Goal: Information Seeking & Learning: Learn about a topic

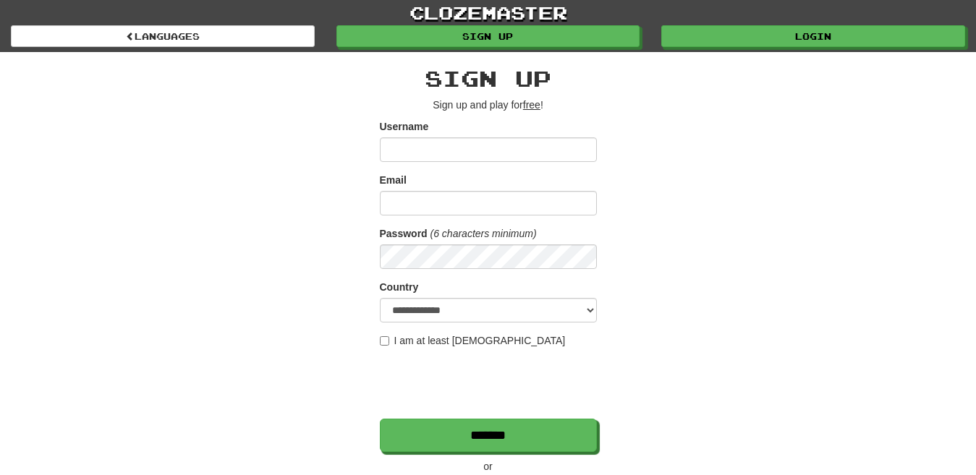
scroll to position [144, 0]
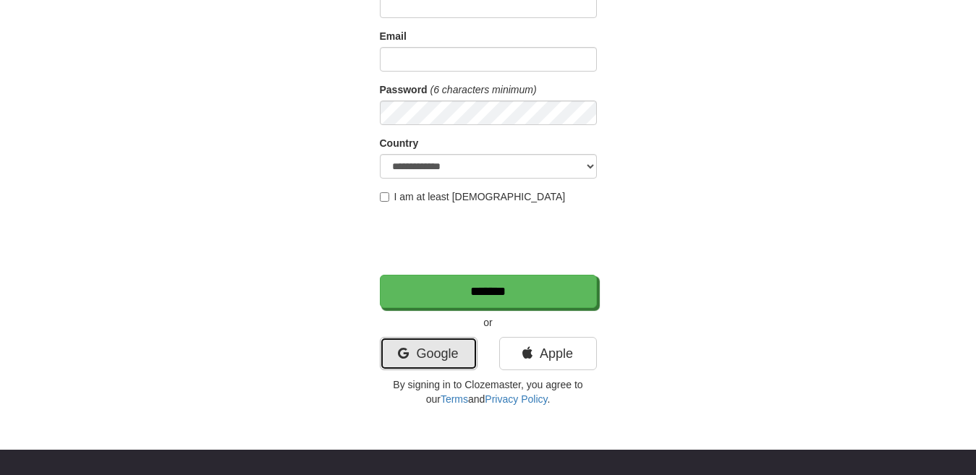
click at [454, 357] on link "Google" at bounding box center [429, 353] width 98 height 33
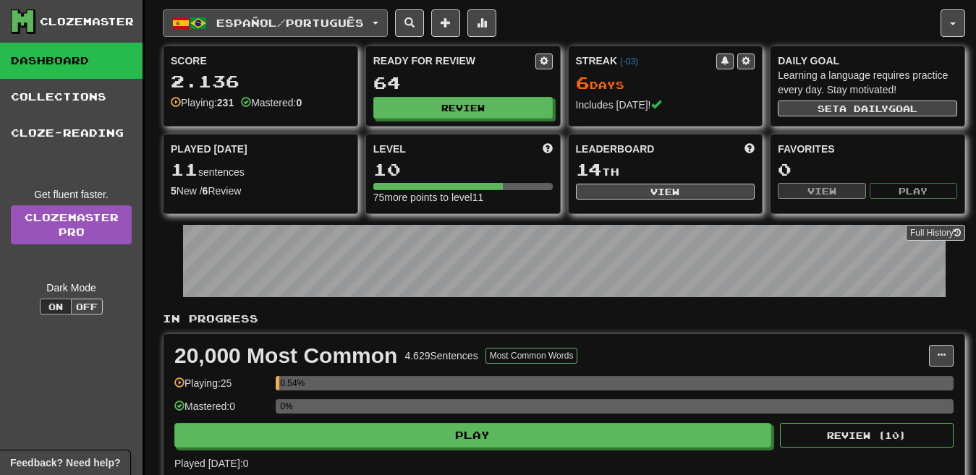
click at [260, 20] on span "Español / Português" at bounding box center [290, 23] width 148 height 12
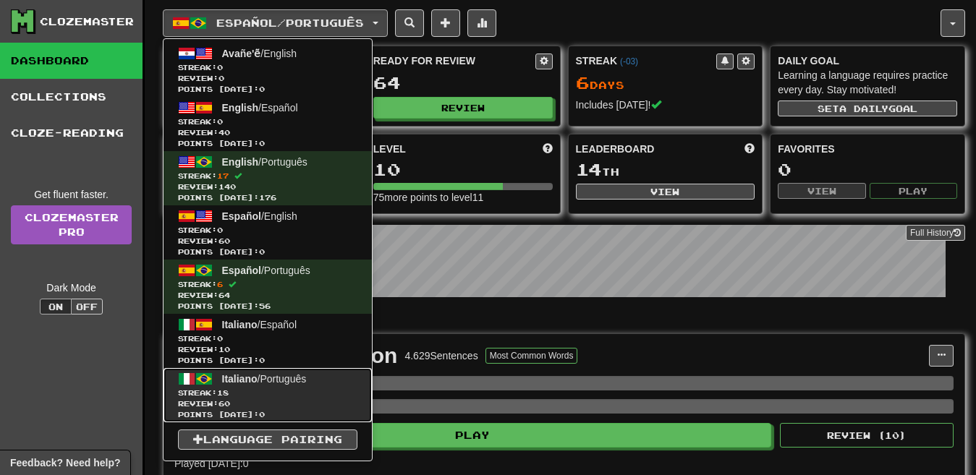
click at [306, 381] on span "Italiano / Português" at bounding box center [264, 379] width 85 height 12
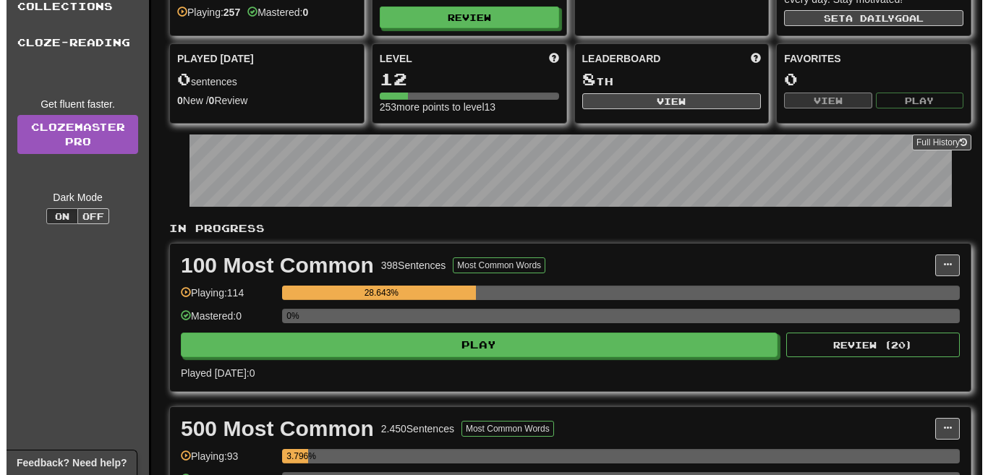
scroll to position [229, 0]
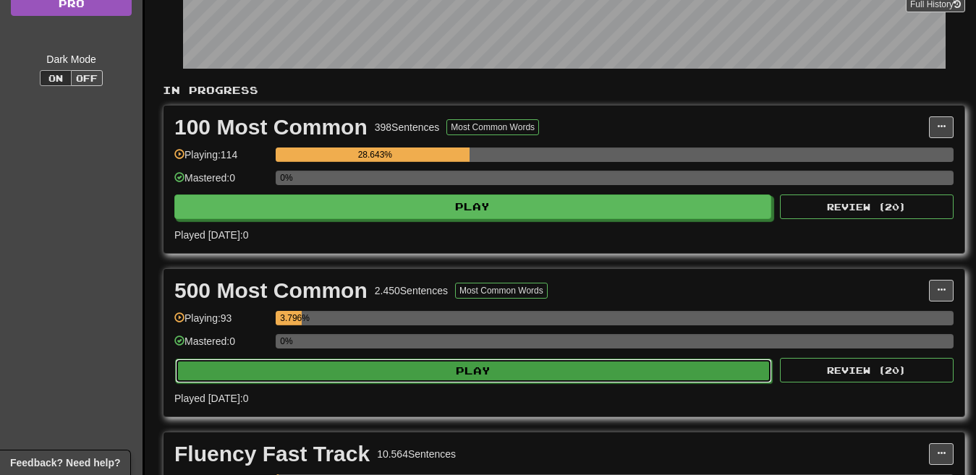
click at [509, 370] on button "Play" at bounding box center [473, 371] width 597 height 25
select select "**"
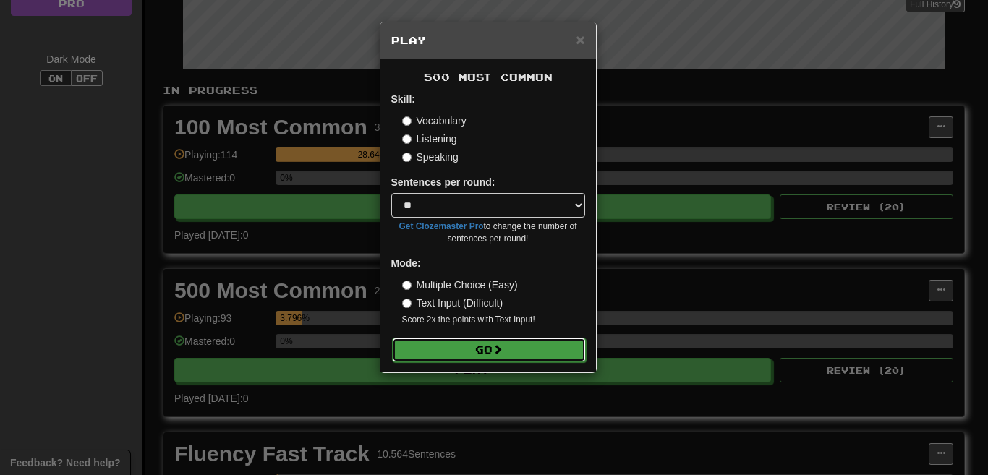
click at [460, 342] on button "Go" at bounding box center [489, 350] width 194 height 25
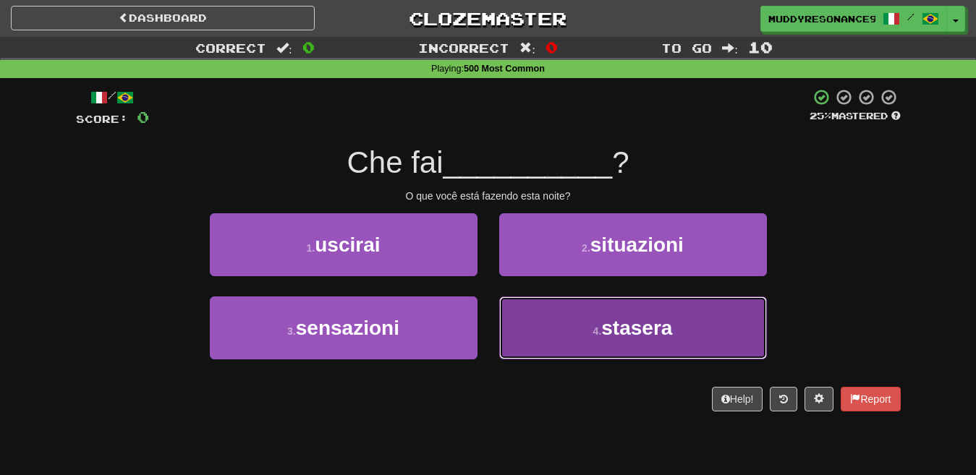
click at [638, 350] on button "4 . stasera" at bounding box center [633, 328] width 268 height 63
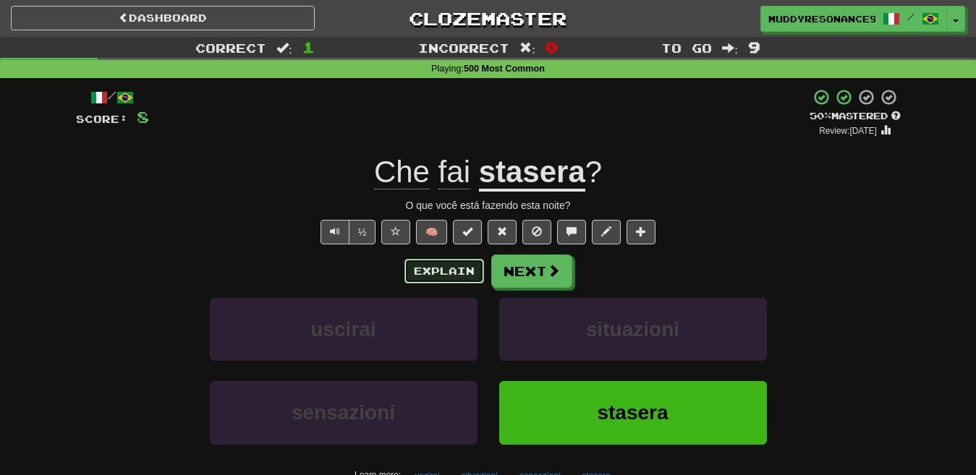
click at [462, 267] on button "Explain" at bounding box center [444, 271] width 80 height 25
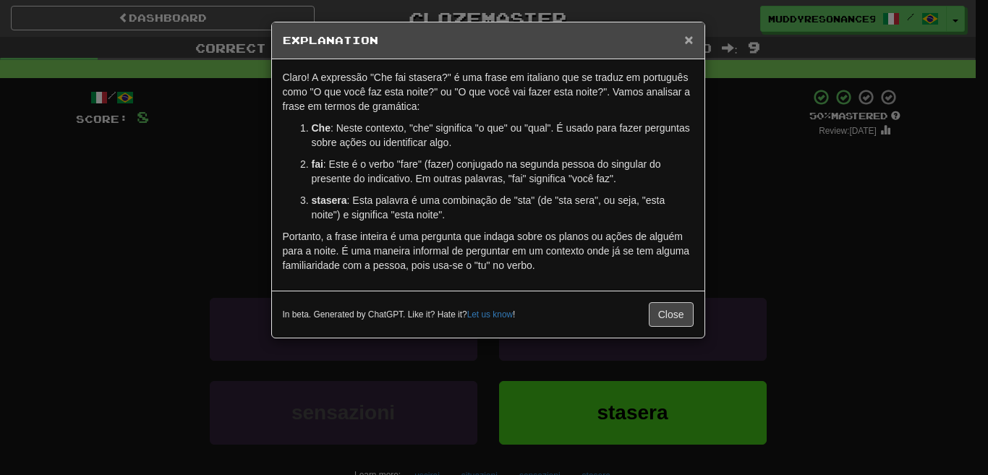
click at [689, 41] on span "×" at bounding box center [688, 39] width 9 height 17
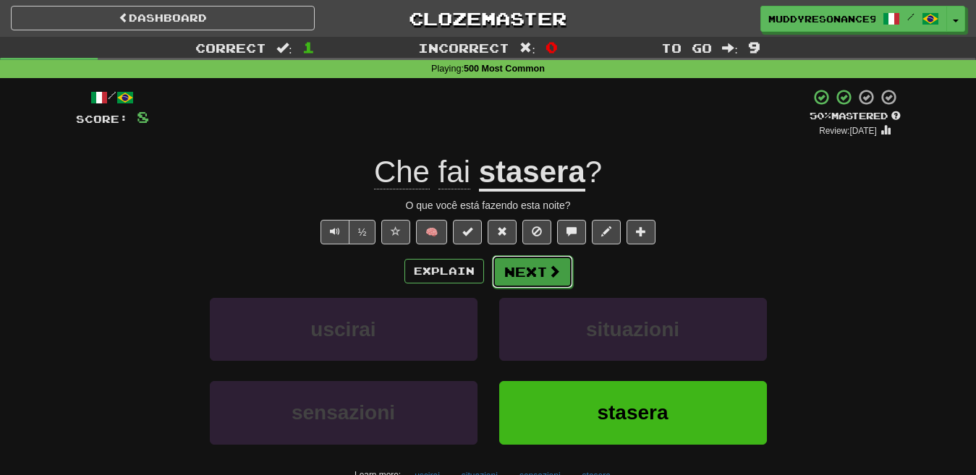
click at [557, 265] on span at bounding box center [554, 271] width 13 height 13
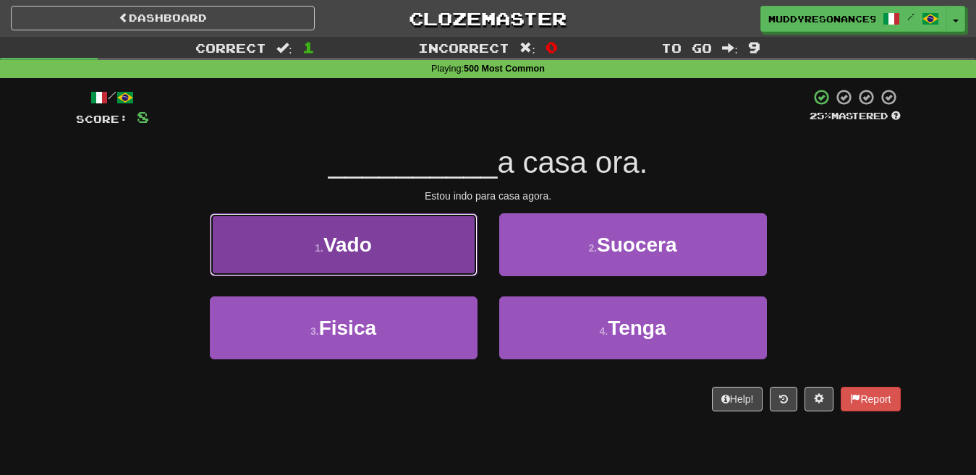
click at [436, 239] on button "1 . Vado" at bounding box center [344, 244] width 268 height 63
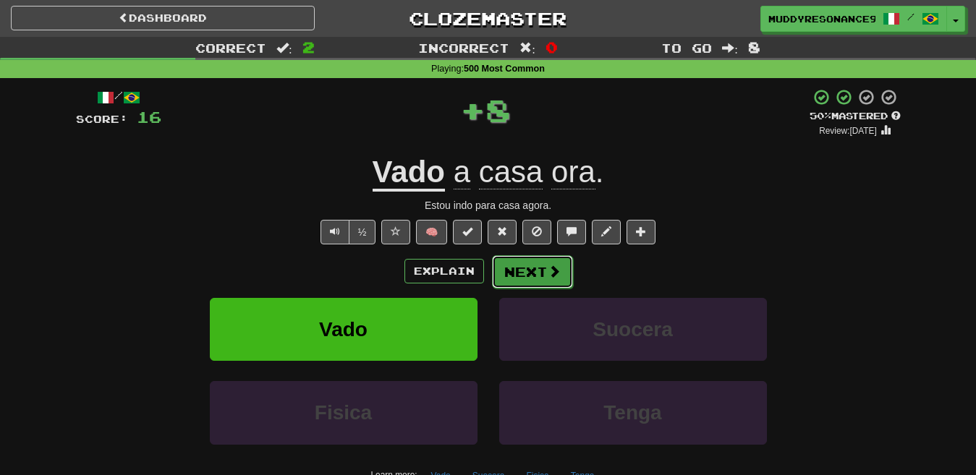
click at [511, 263] on button "Next" at bounding box center [532, 271] width 81 height 33
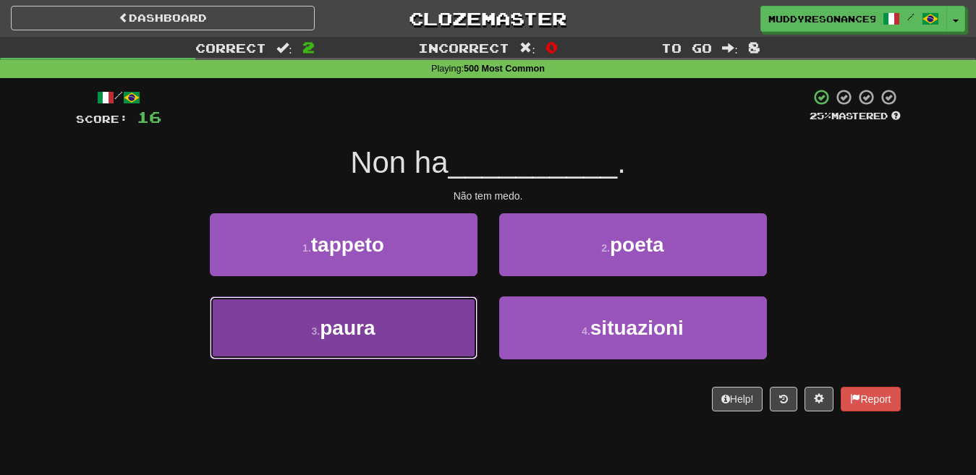
click at [441, 321] on button "3 . paura" at bounding box center [344, 328] width 268 height 63
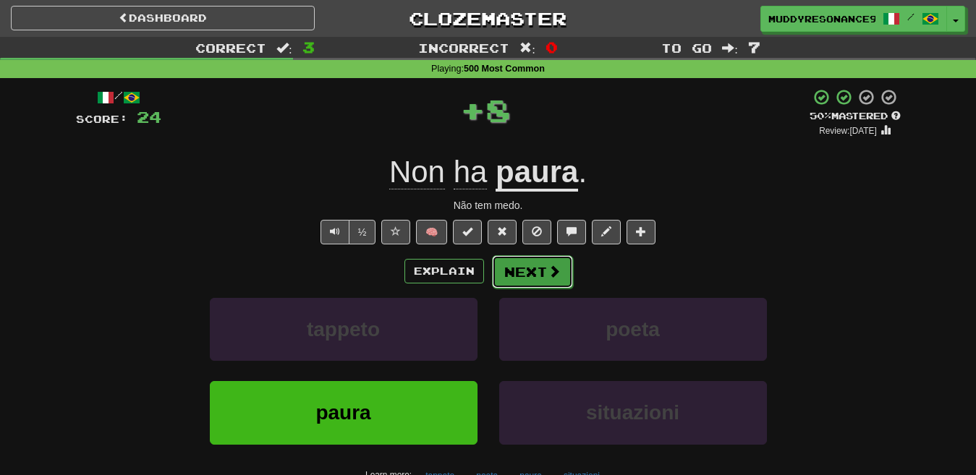
click at [536, 272] on button "Next" at bounding box center [532, 271] width 81 height 33
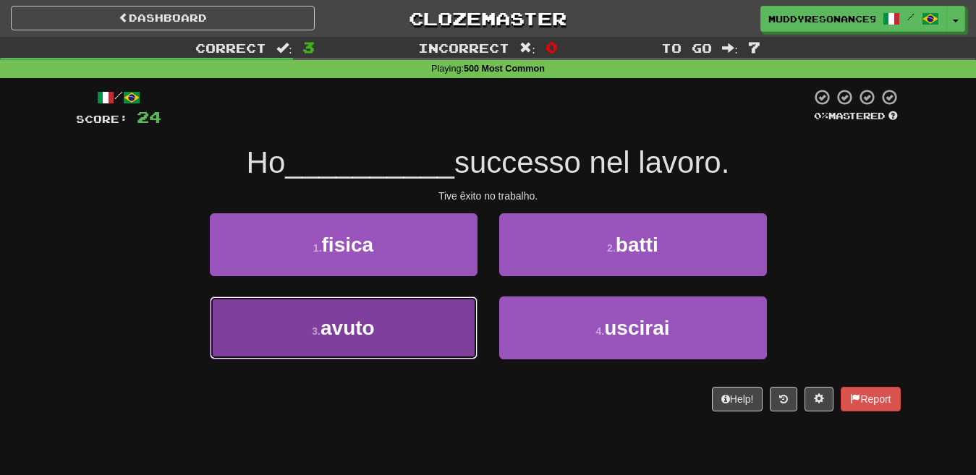
click at [454, 326] on button "3 . avuto" at bounding box center [344, 328] width 268 height 63
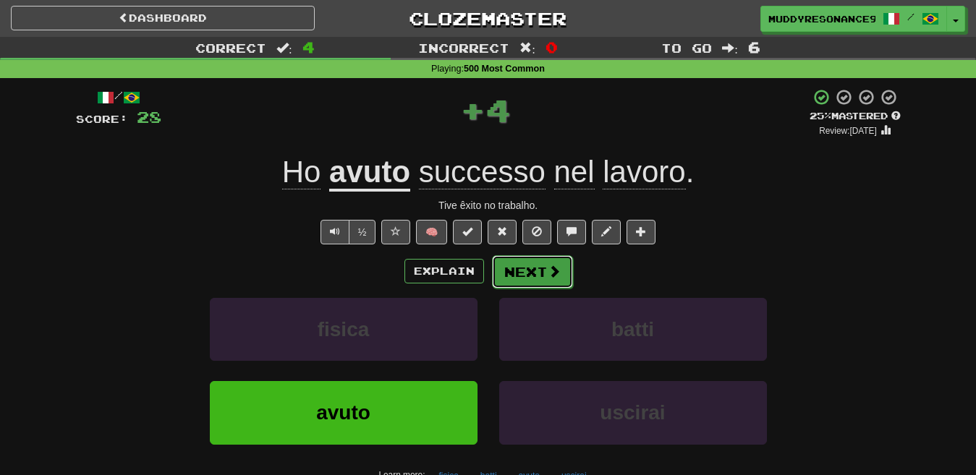
click at [527, 270] on button "Next" at bounding box center [532, 271] width 81 height 33
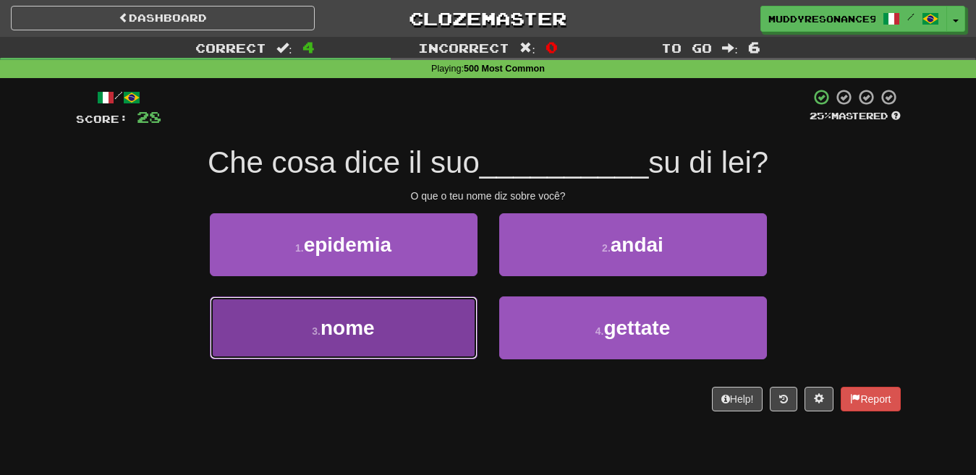
click at [443, 319] on button "3 . nome" at bounding box center [344, 328] width 268 height 63
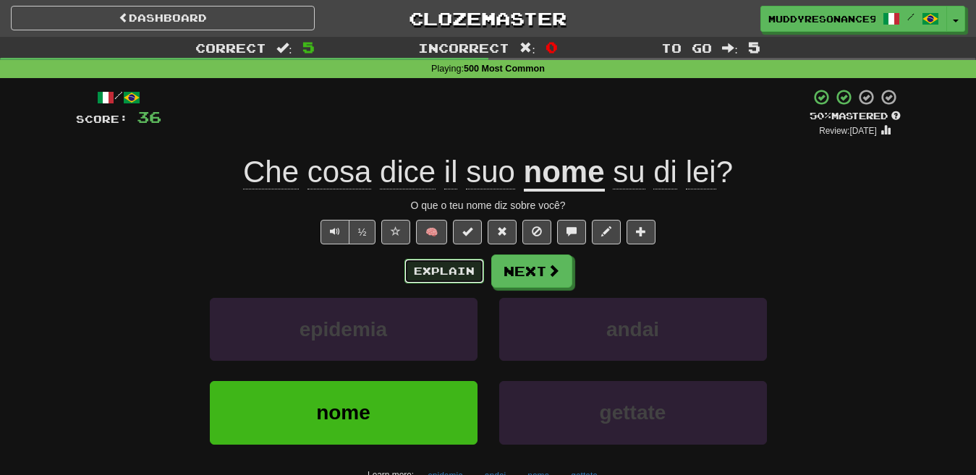
click at [463, 263] on button "Explain" at bounding box center [444, 271] width 80 height 25
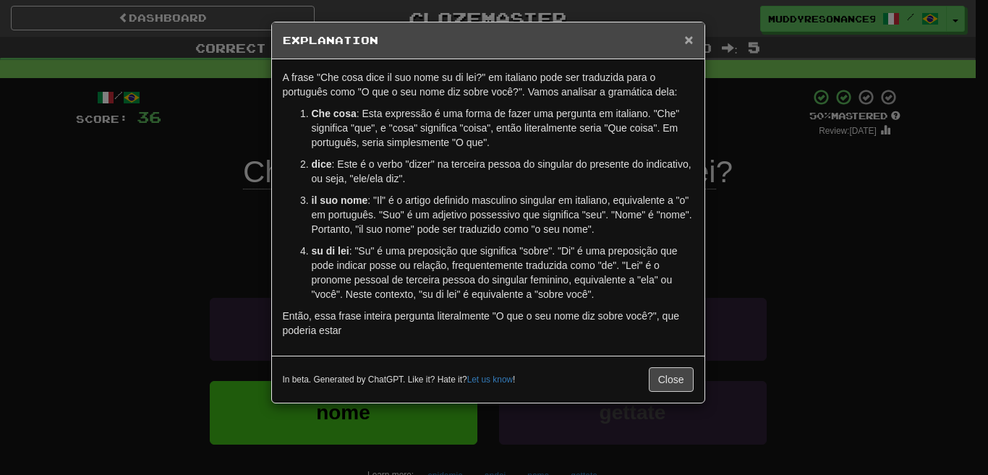
click at [686, 40] on span "×" at bounding box center [688, 39] width 9 height 17
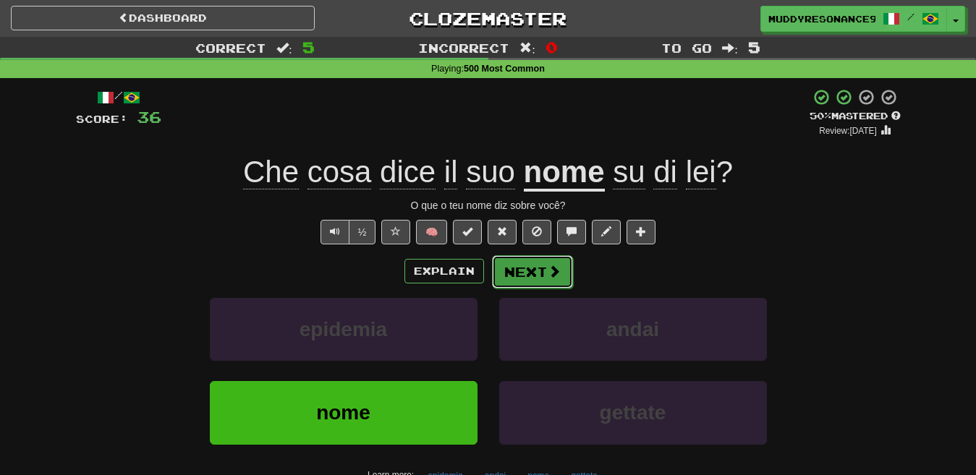
click at [548, 266] on span at bounding box center [554, 271] width 13 height 13
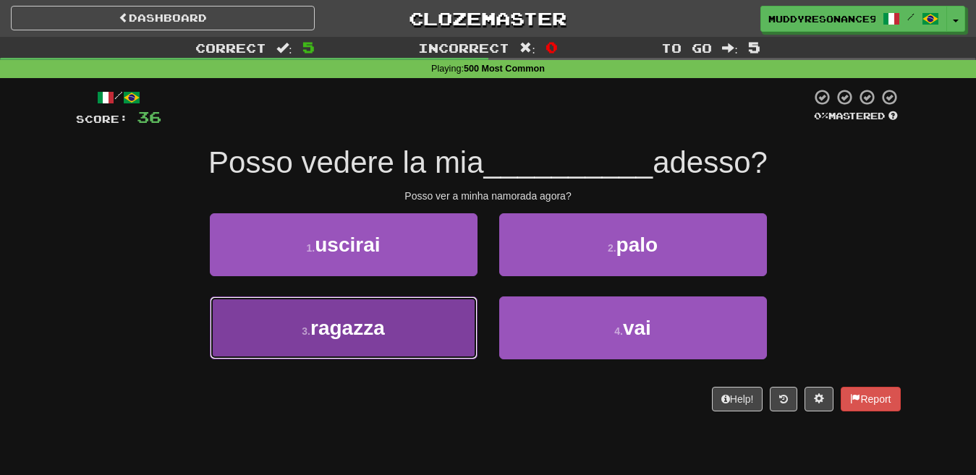
click at [436, 319] on button "3 . ragazza" at bounding box center [344, 328] width 268 height 63
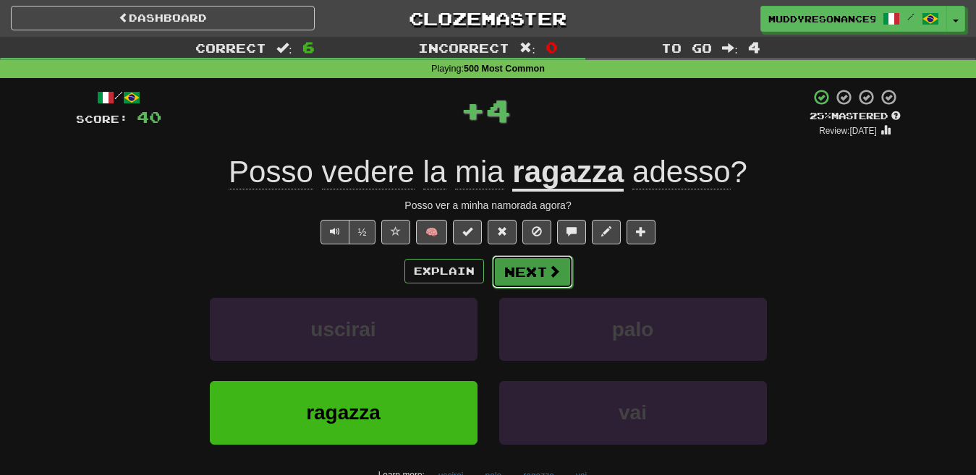
click at [548, 273] on span at bounding box center [554, 271] width 13 height 13
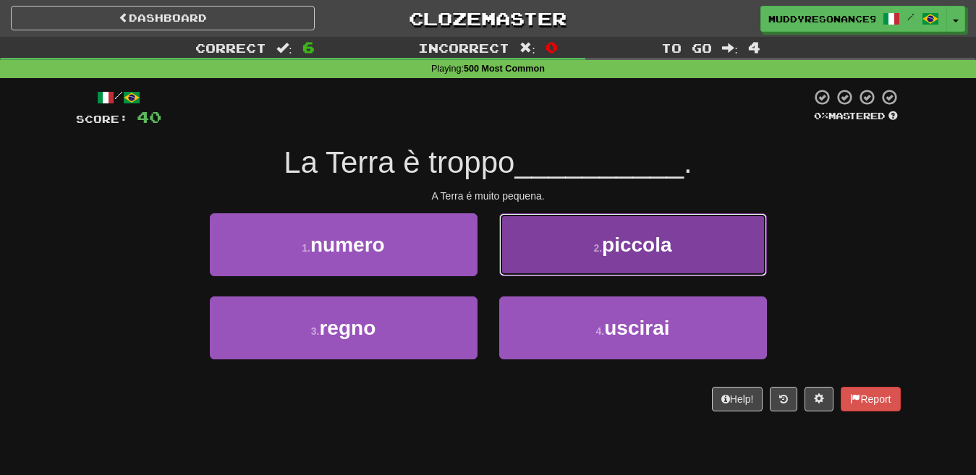
click at [593, 239] on button "2 . piccola" at bounding box center [633, 244] width 268 height 63
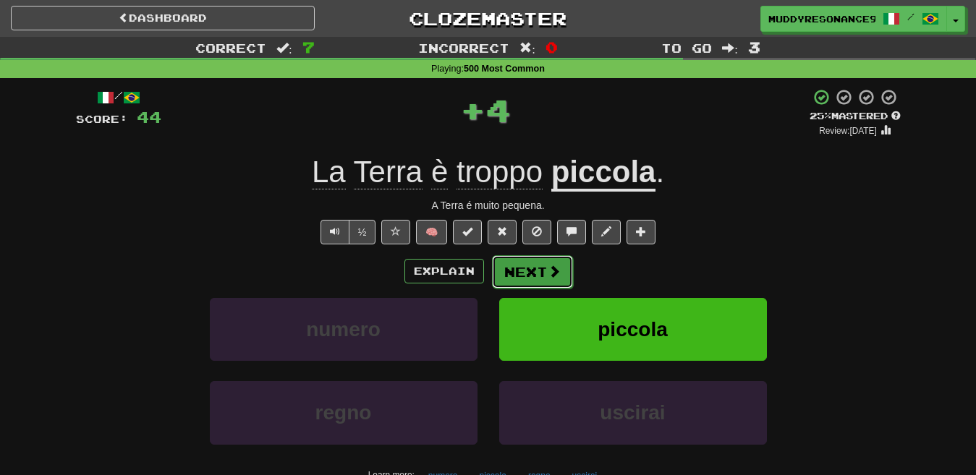
click at [548, 276] on span at bounding box center [554, 271] width 13 height 13
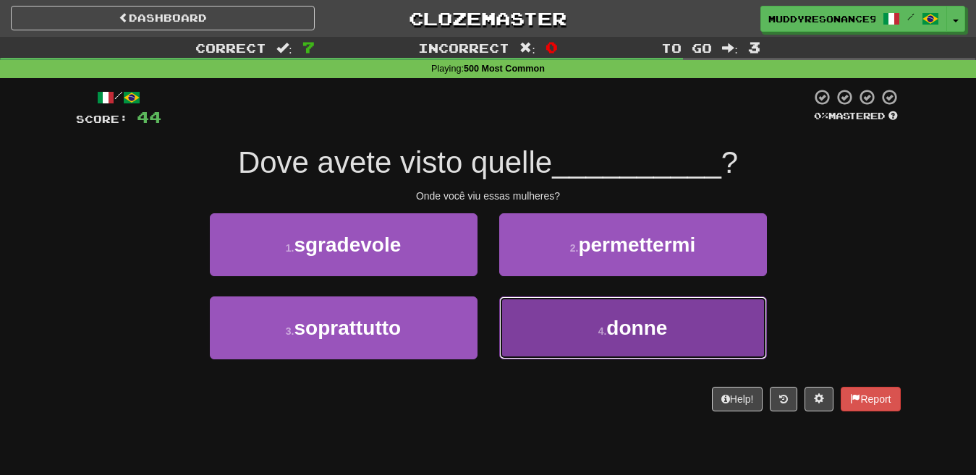
click at [642, 309] on button "4 . donne" at bounding box center [633, 328] width 268 height 63
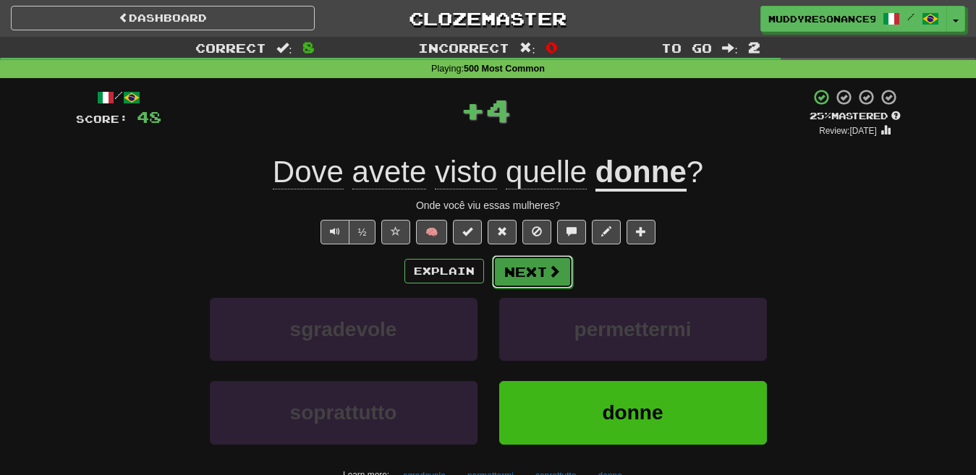
click at [560, 266] on button "Next" at bounding box center [532, 271] width 81 height 33
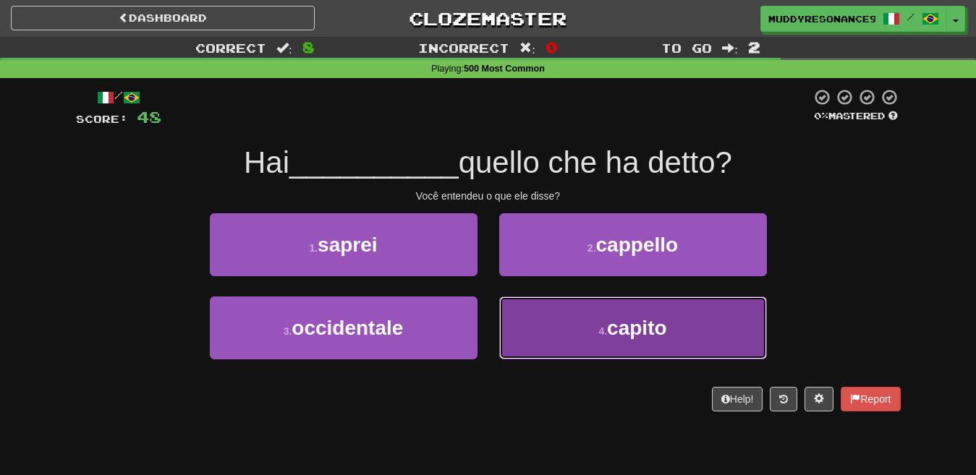
click at [549, 321] on button "4 . capito" at bounding box center [633, 328] width 268 height 63
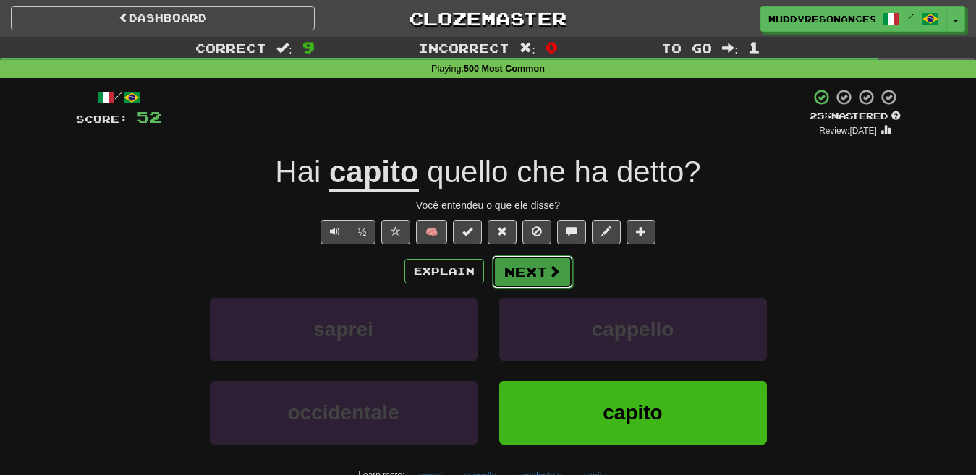
click at [546, 279] on button "Next" at bounding box center [532, 271] width 81 height 33
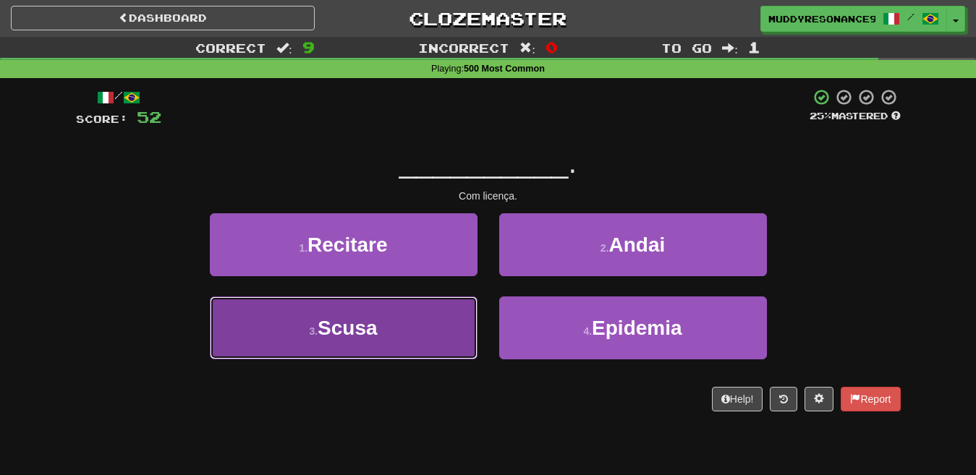
click at [430, 318] on button "3 . Scusa" at bounding box center [344, 328] width 268 height 63
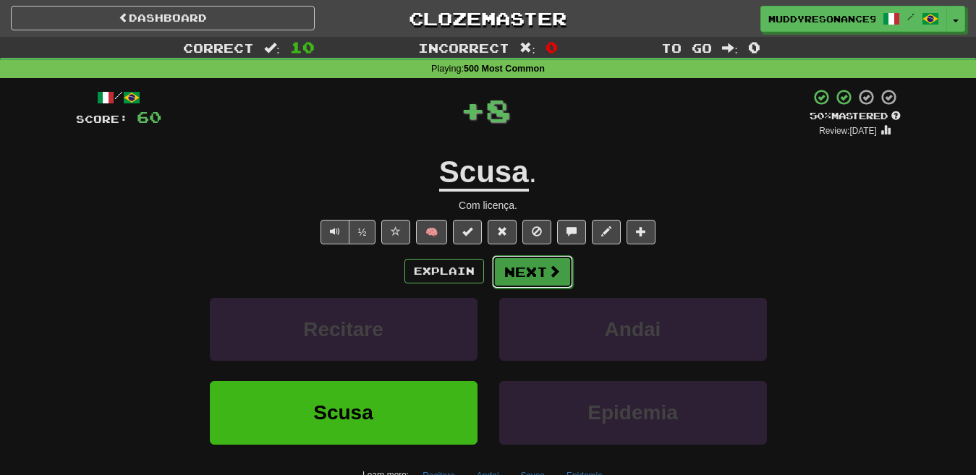
click at [548, 268] on span at bounding box center [554, 271] width 13 height 13
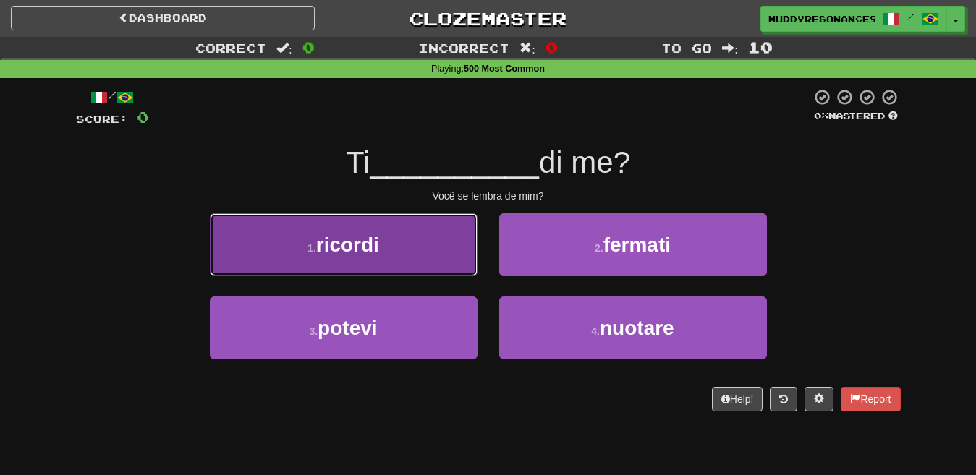
click at [416, 246] on button "1 . ricordi" at bounding box center [344, 244] width 268 height 63
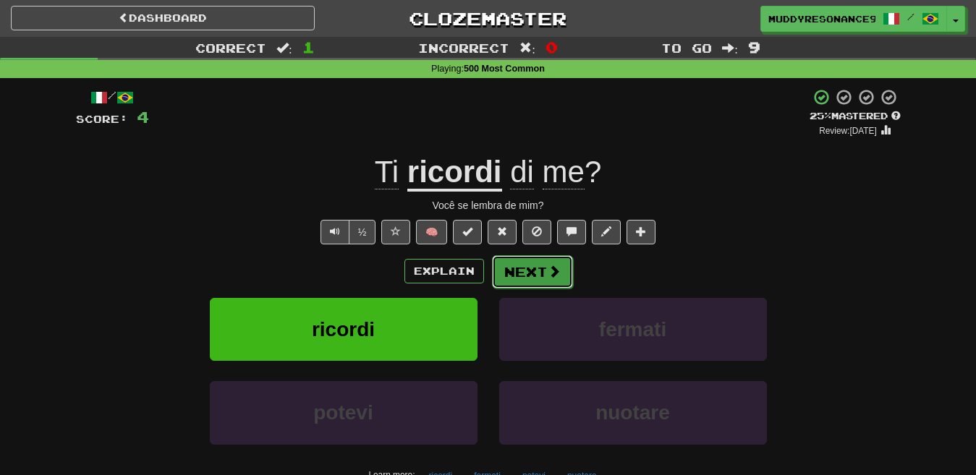
click at [535, 280] on button "Next" at bounding box center [532, 271] width 81 height 33
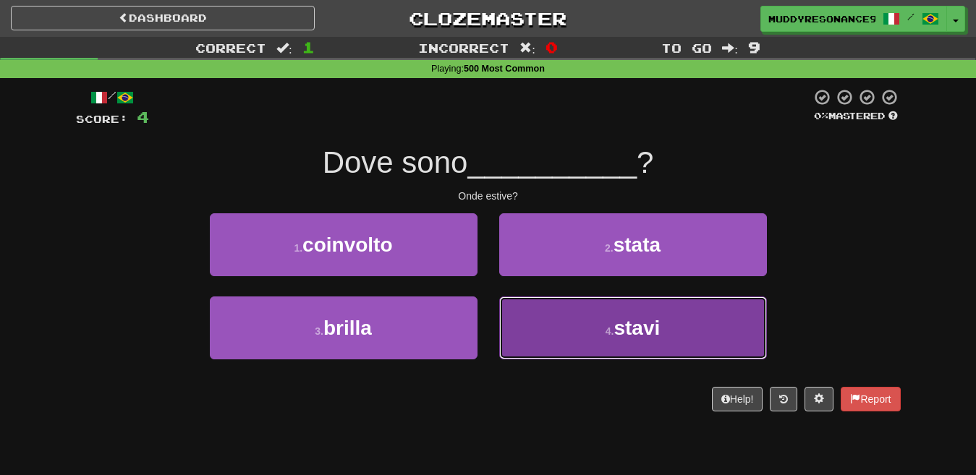
click at [650, 313] on button "4 . stavi" at bounding box center [633, 328] width 268 height 63
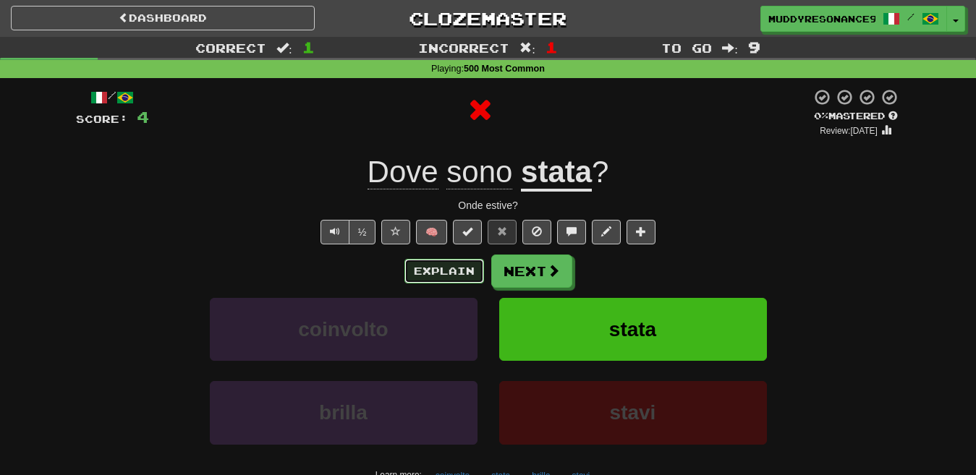
click at [448, 264] on button "Explain" at bounding box center [444, 271] width 80 height 25
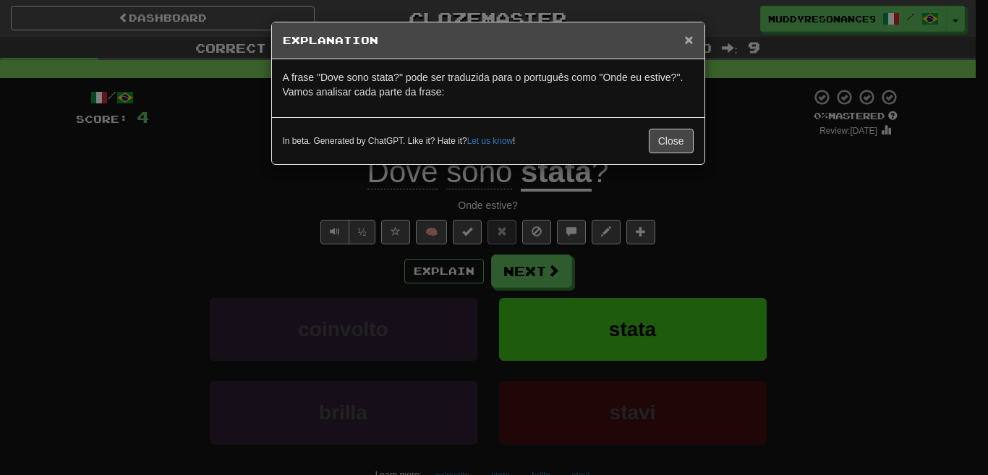
click at [684, 39] on span "×" at bounding box center [688, 39] width 9 height 17
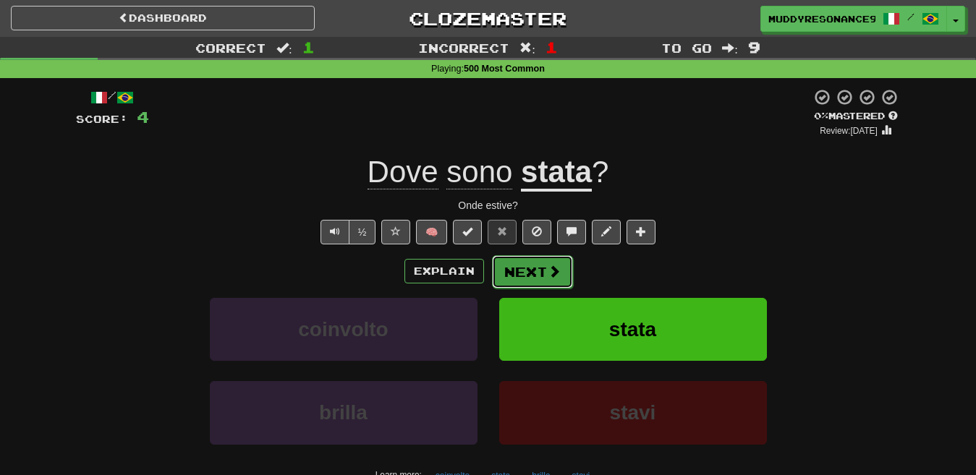
click at [541, 268] on button "Next" at bounding box center [532, 271] width 81 height 33
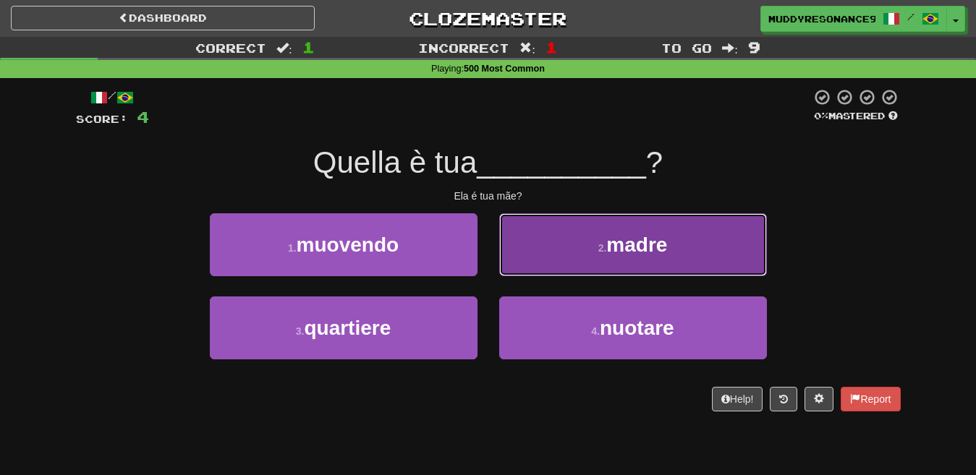
click at [615, 227] on button "2 . madre" at bounding box center [633, 244] width 268 height 63
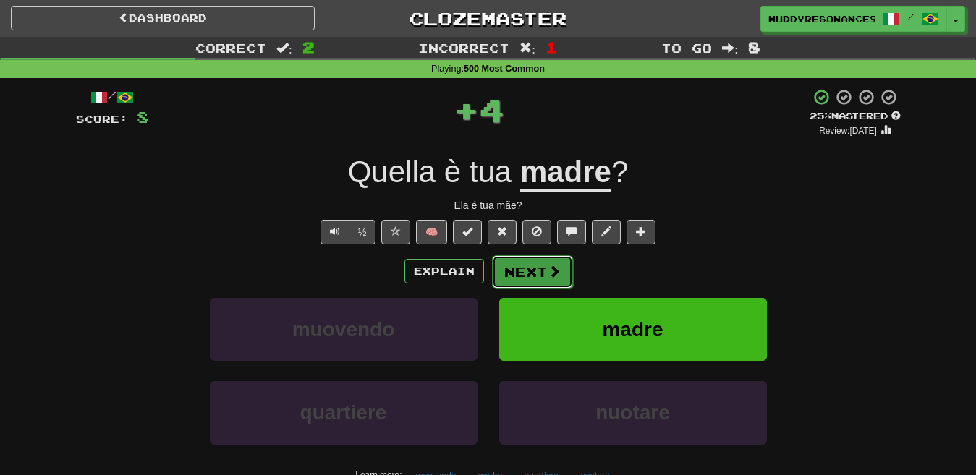
click at [539, 269] on button "Next" at bounding box center [532, 271] width 81 height 33
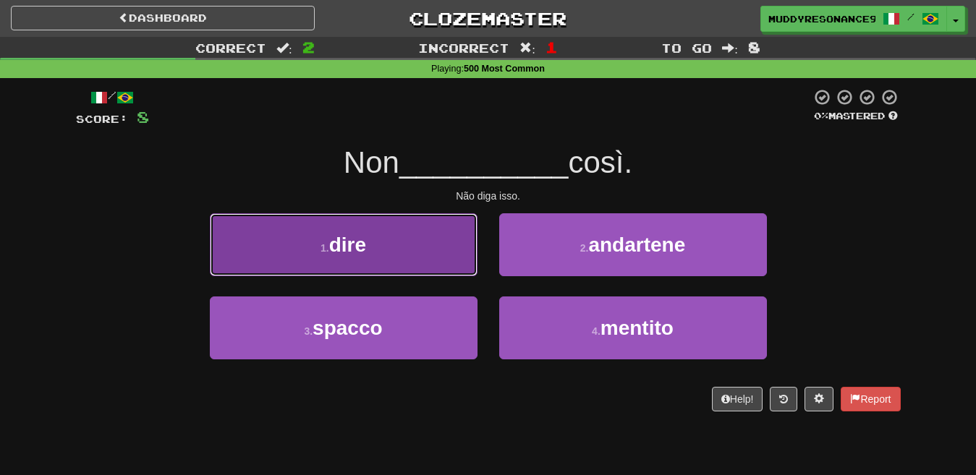
click at [418, 248] on button "1 . dire" at bounding box center [344, 244] width 268 height 63
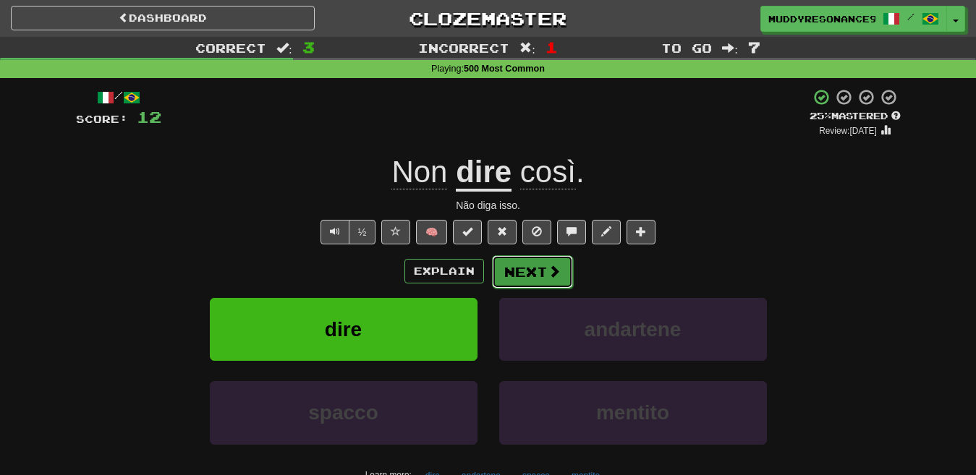
click at [553, 265] on span at bounding box center [554, 271] width 13 height 13
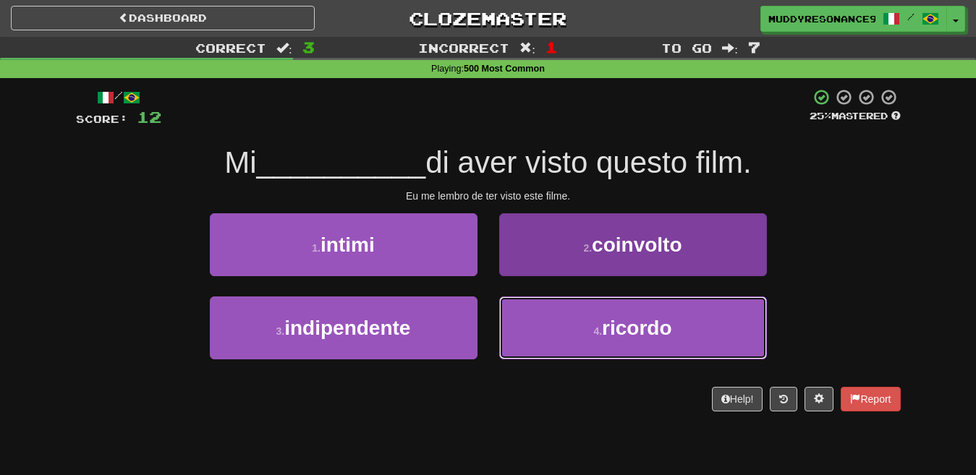
drag, startPoint x: 657, startPoint y: 328, endPoint x: 606, endPoint y: 302, distance: 56.9
click at [657, 328] on span "ricordo" at bounding box center [636, 328] width 69 height 22
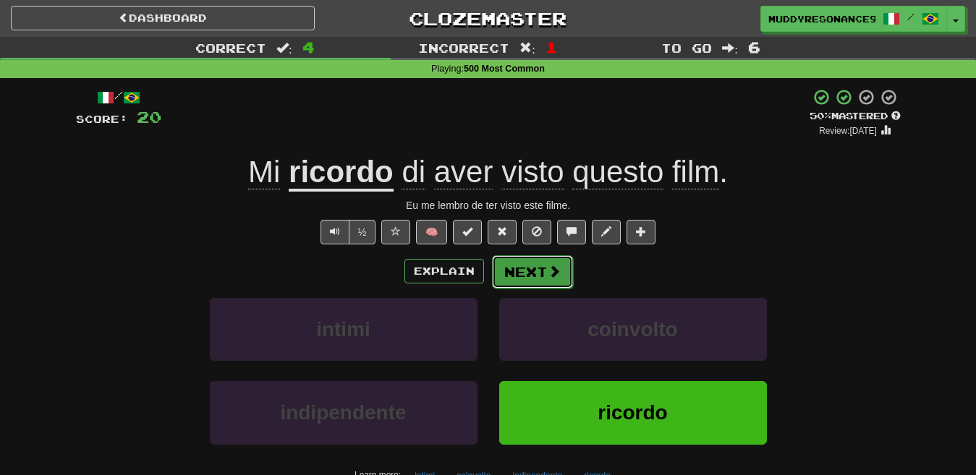
click at [536, 268] on button "Next" at bounding box center [532, 271] width 81 height 33
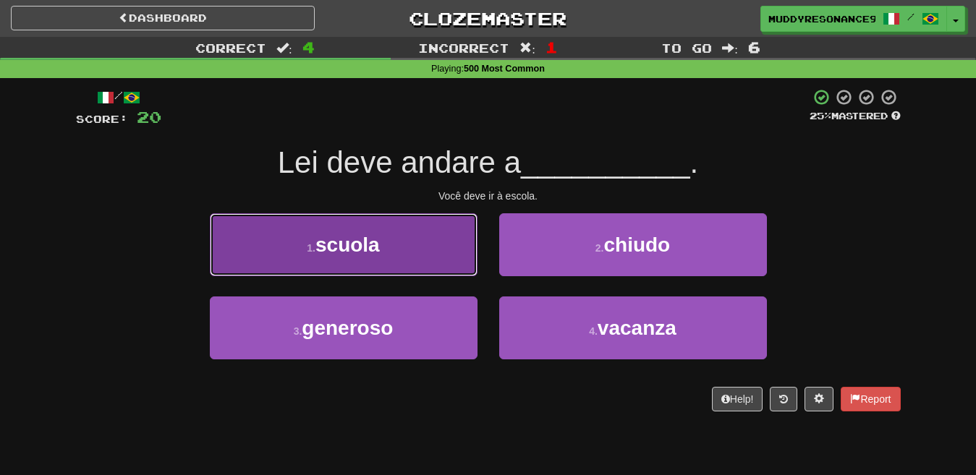
click at [424, 232] on button "1 . scuola" at bounding box center [344, 244] width 268 height 63
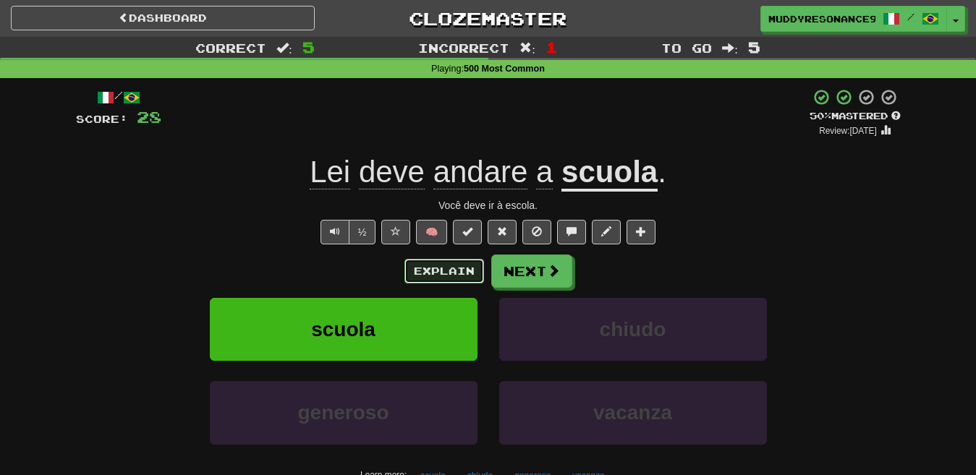
click at [470, 264] on button "Explain" at bounding box center [444, 271] width 80 height 25
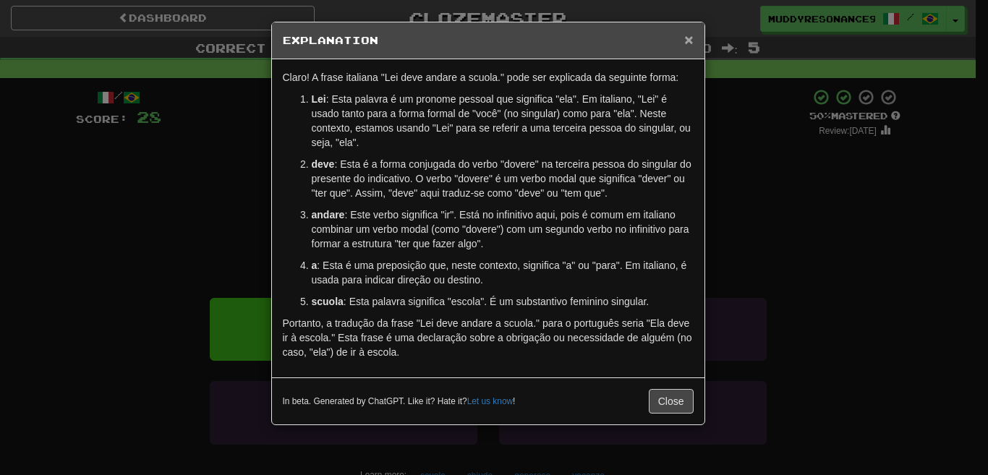
click at [684, 42] on span "×" at bounding box center [688, 39] width 9 height 17
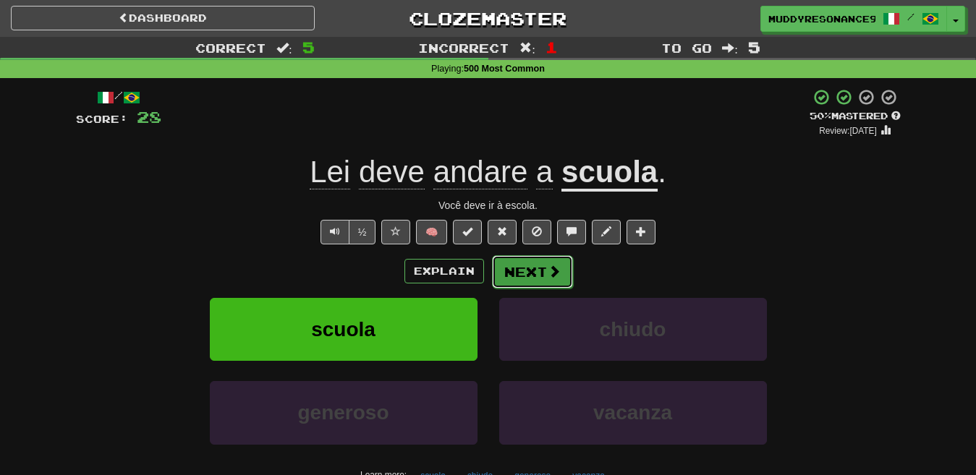
click at [555, 258] on button "Next" at bounding box center [532, 271] width 81 height 33
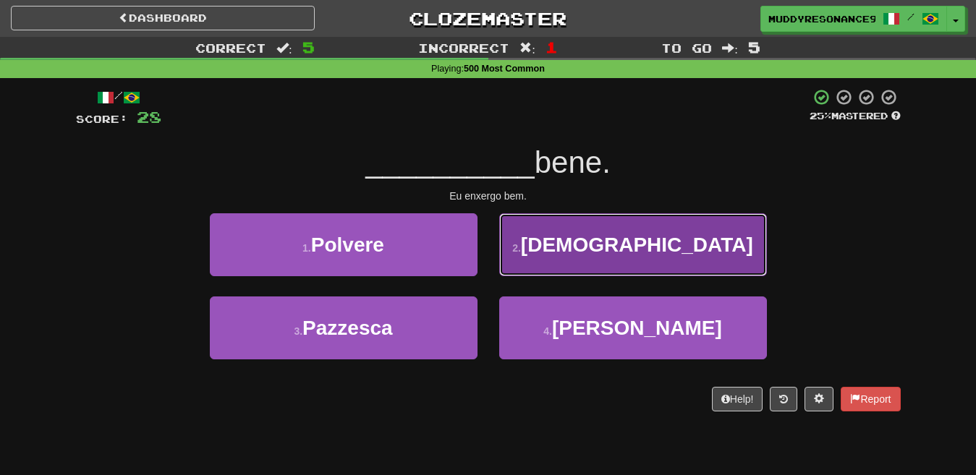
click at [618, 254] on span "Vedo" at bounding box center [637, 245] width 232 height 22
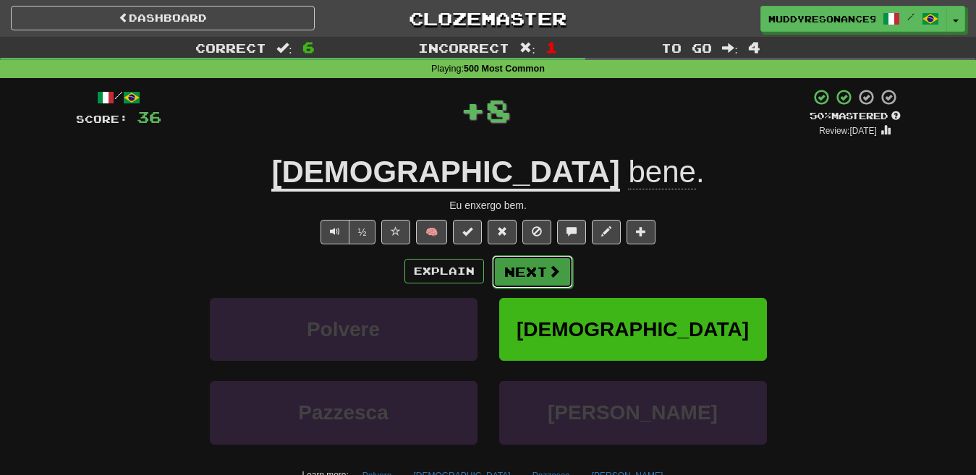
click at [548, 267] on span at bounding box center [554, 271] width 13 height 13
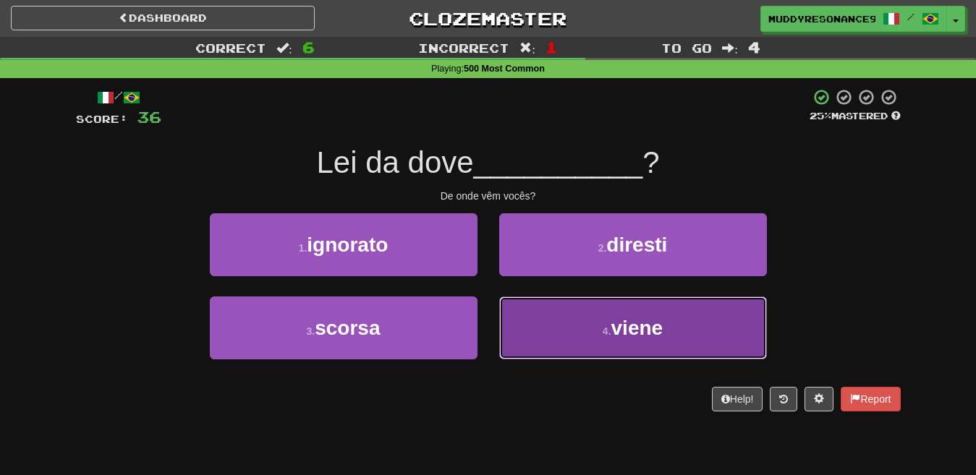
click at [676, 310] on button "4 . viene" at bounding box center [633, 328] width 268 height 63
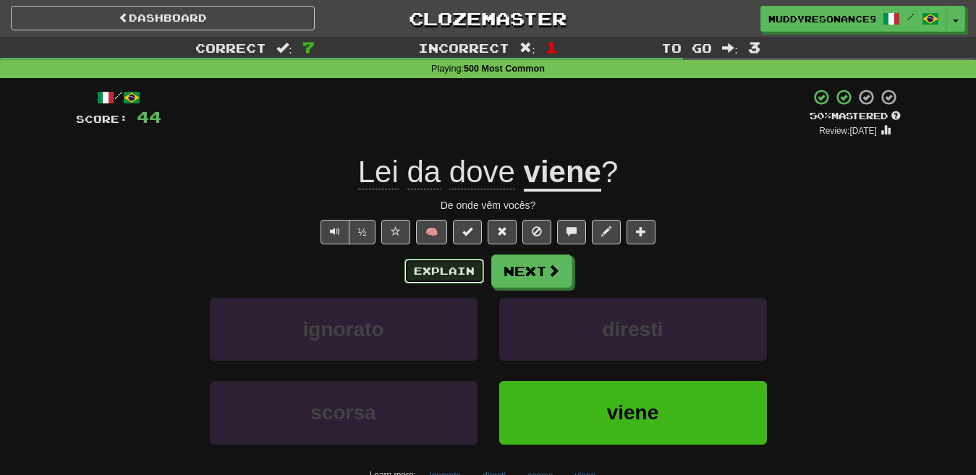
click at [461, 273] on button "Explain" at bounding box center [444, 271] width 80 height 25
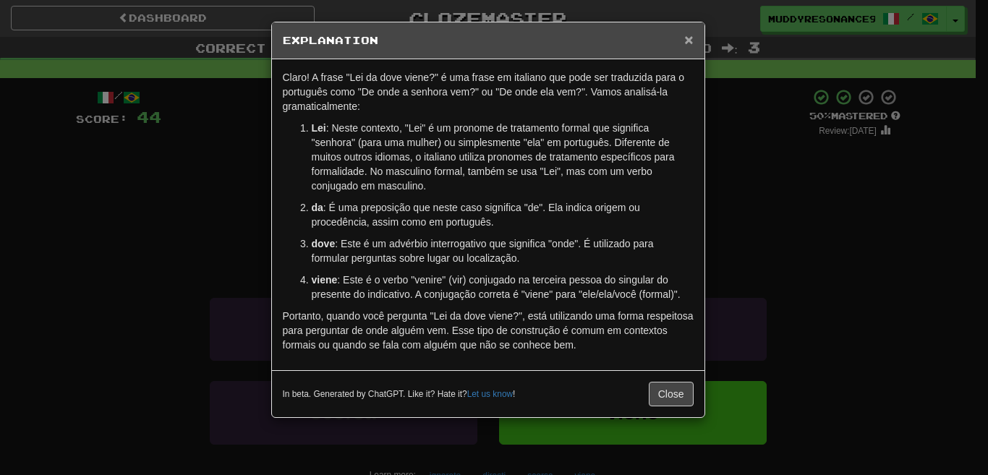
click at [688, 41] on span "×" at bounding box center [688, 39] width 9 height 17
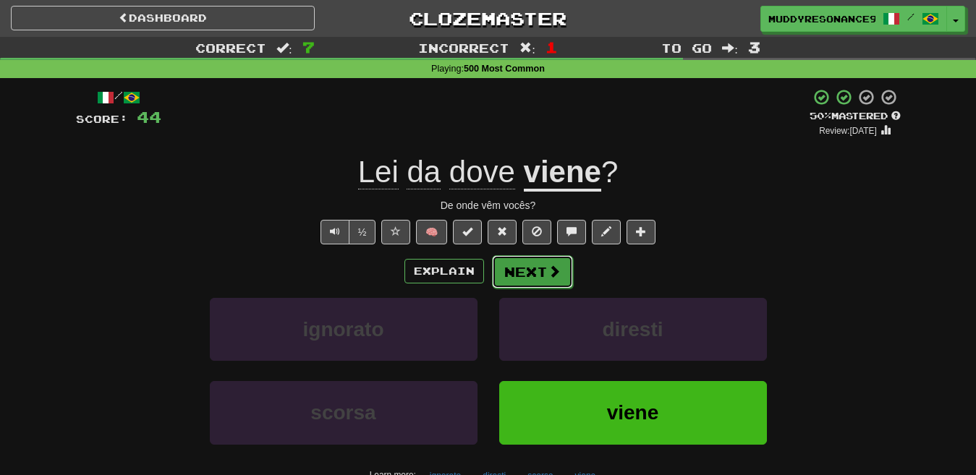
click at [544, 271] on button "Next" at bounding box center [532, 271] width 81 height 33
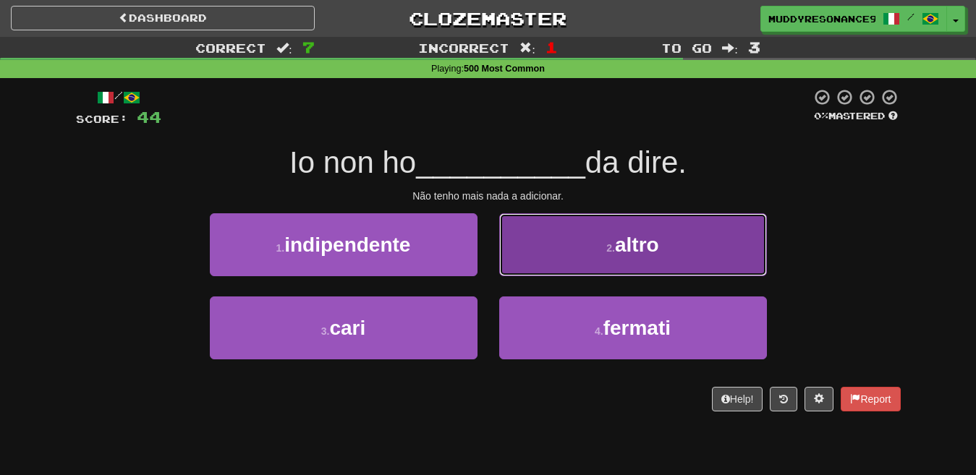
click at [629, 232] on button "2 . altro" at bounding box center [633, 244] width 268 height 63
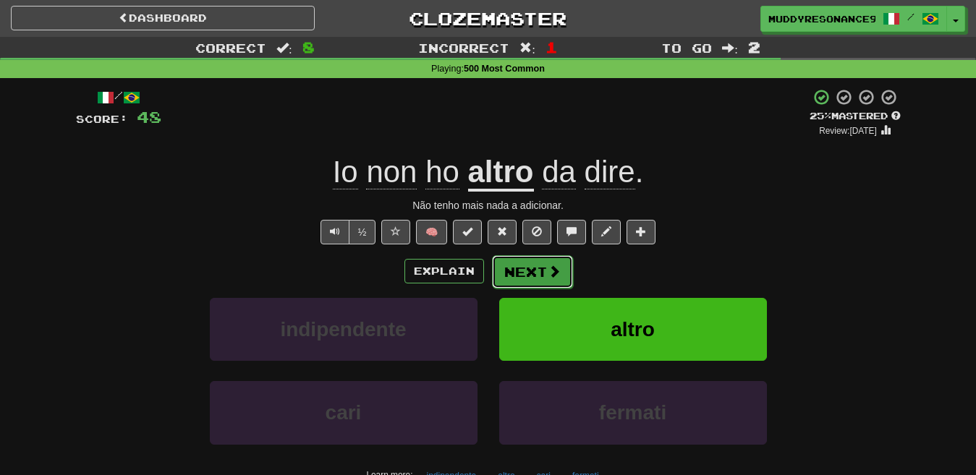
click at [522, 267] on button "Next" at bounding box center [532, 271] width 81 height 33
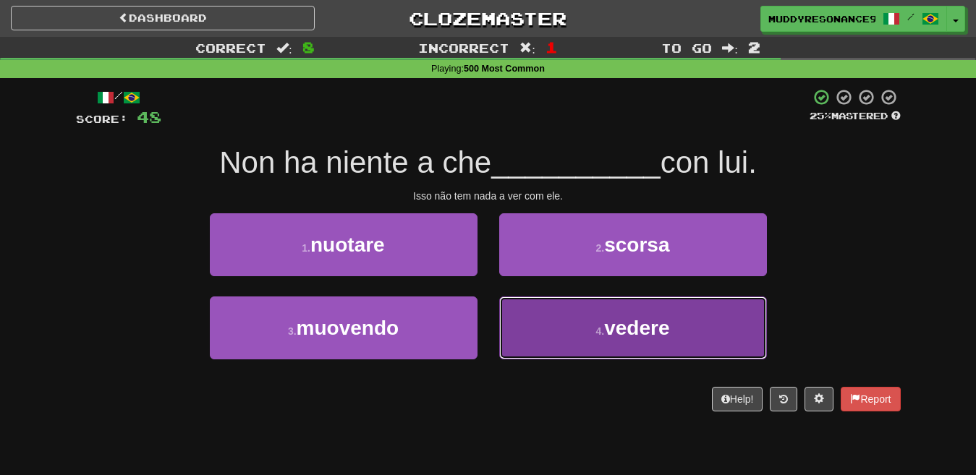
click at [652, 319] on span "vedere" at bounding box center [636, 328] width 65 height 22
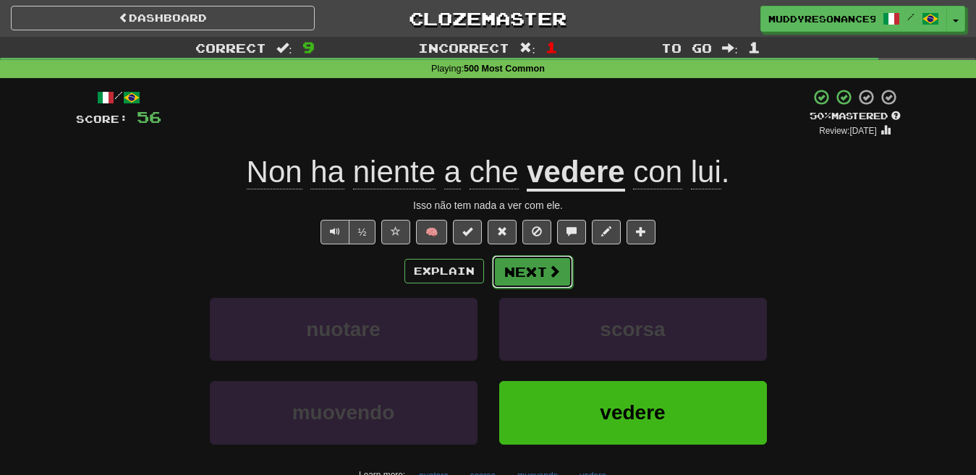
click at [543, 271] on button "Next" at bounding box center [532, 271] width 81 height 33
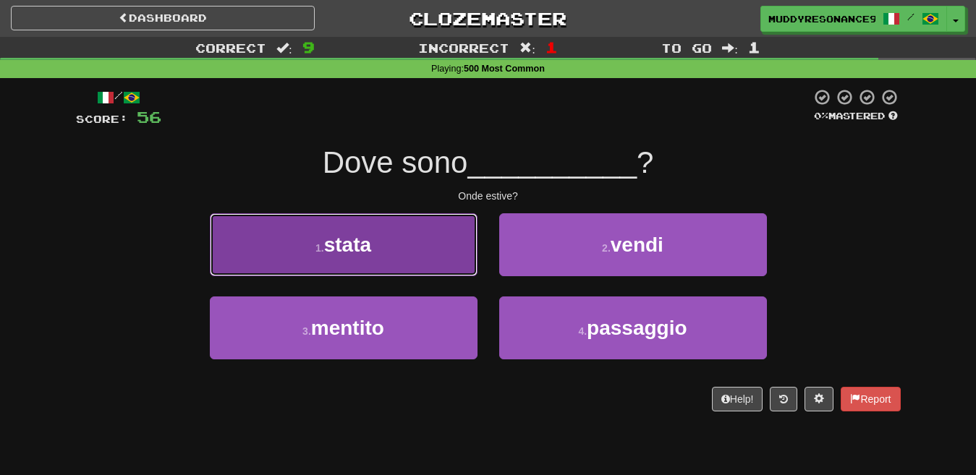
click at [427, 238] on button "1 . stata" at bounding box center [344, 244] width 268 height 63
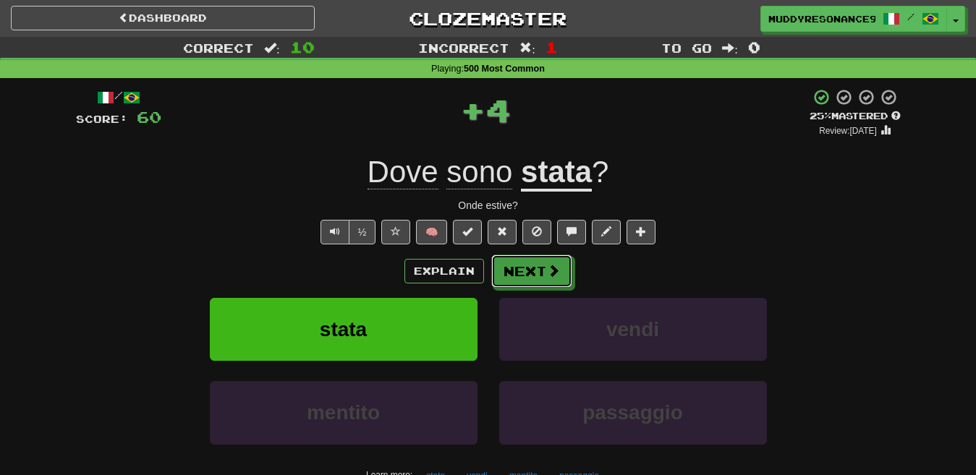
drag, startPoint x: 552, startPoint y: 264, endPoint x: 545, endPoint y: 255, distance: 11.3
click at [552, 264] on span at bounding box center [553, 270] width 13 height 13
